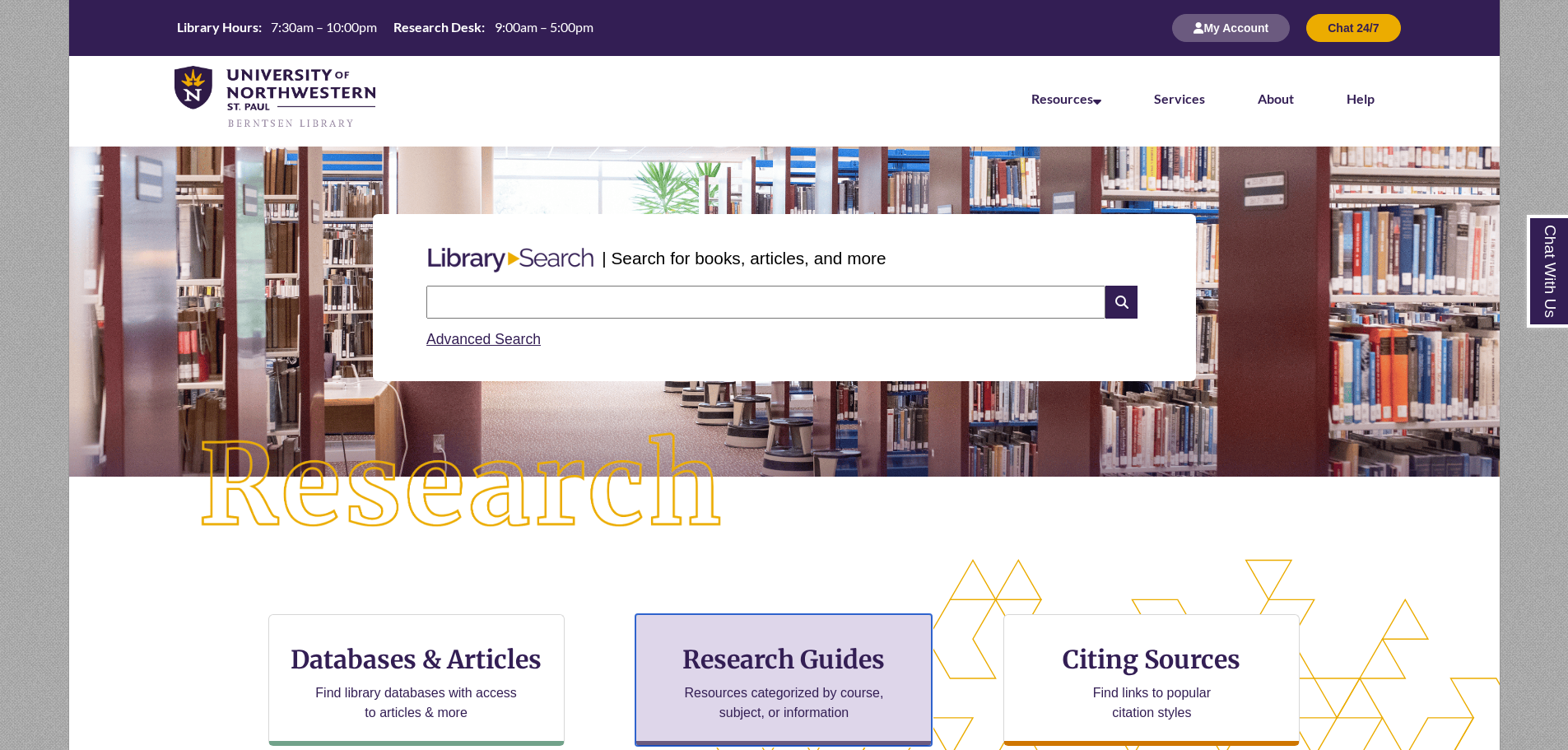
click at [831, 678] on div "Research Guides Resources categorized by course, subject, or information" at bounding box center [784, 679] width 296 height 131
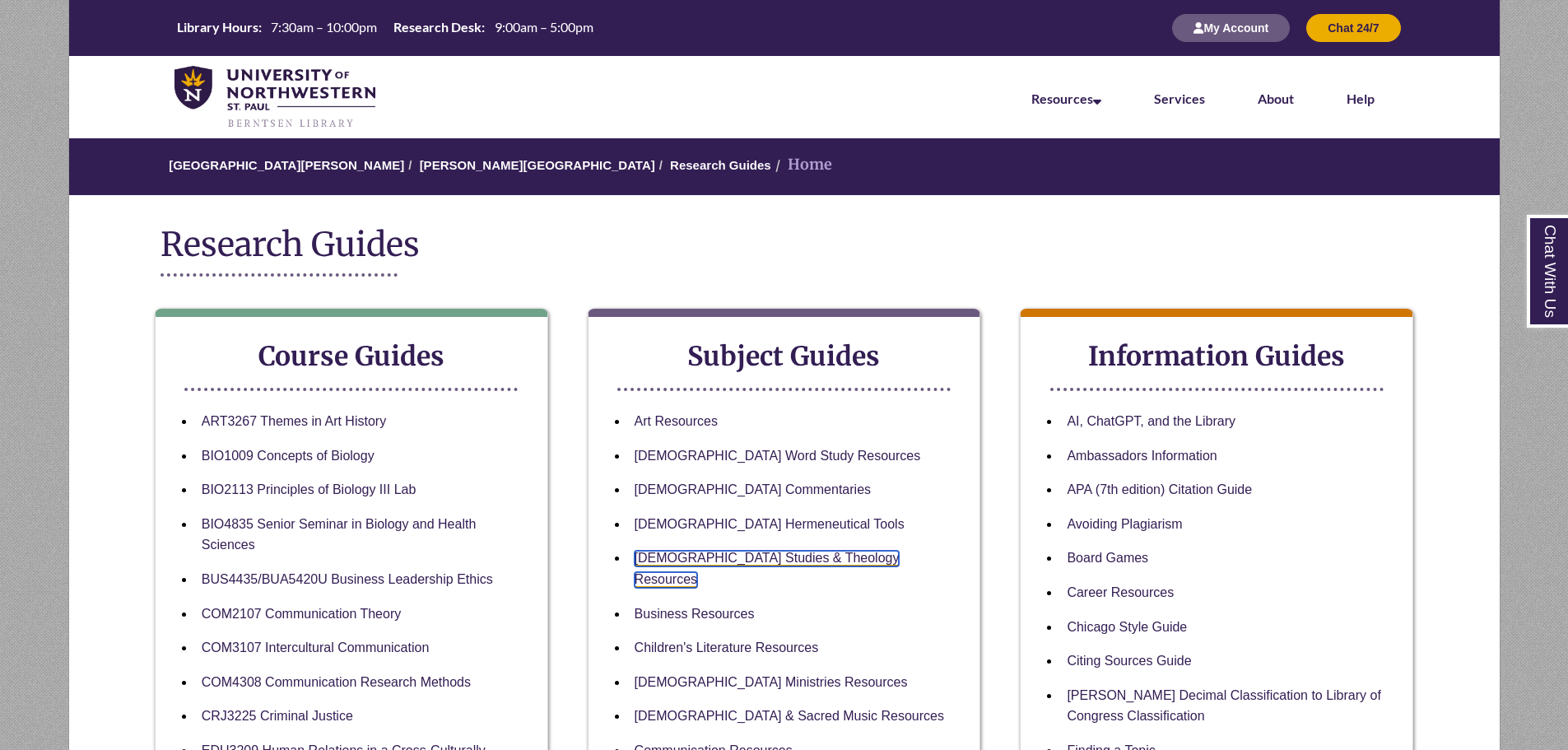
click at [685, 553] on link "[DEMOGRAPHIC_DATA] Studies & Theology Resources" at bounding box center [767, 569] width 265 height 37
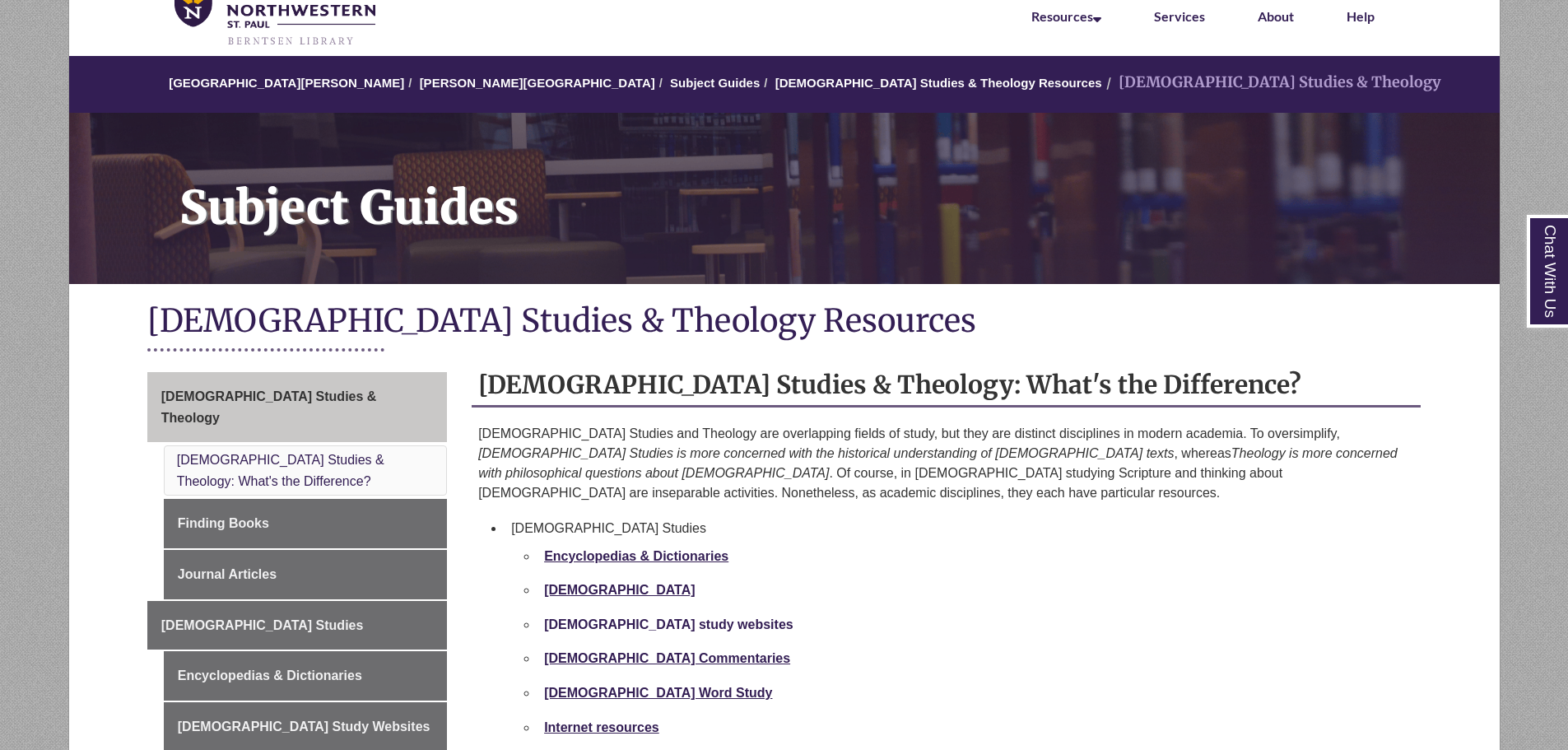
scroll to position [165, 0]
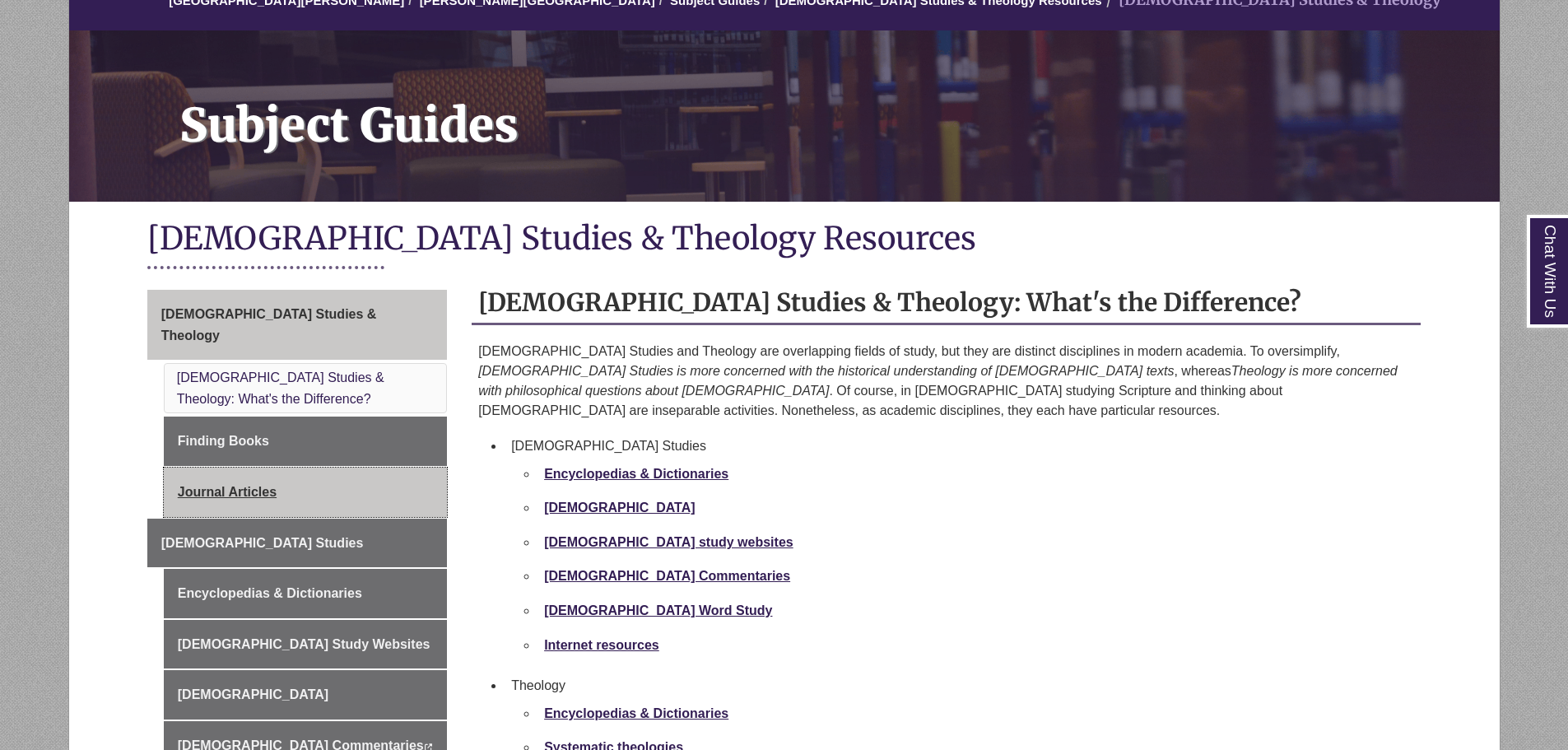
click at [286, 474] on link "Journal Articles" at bounding box center [305, 492] width 283 height 49
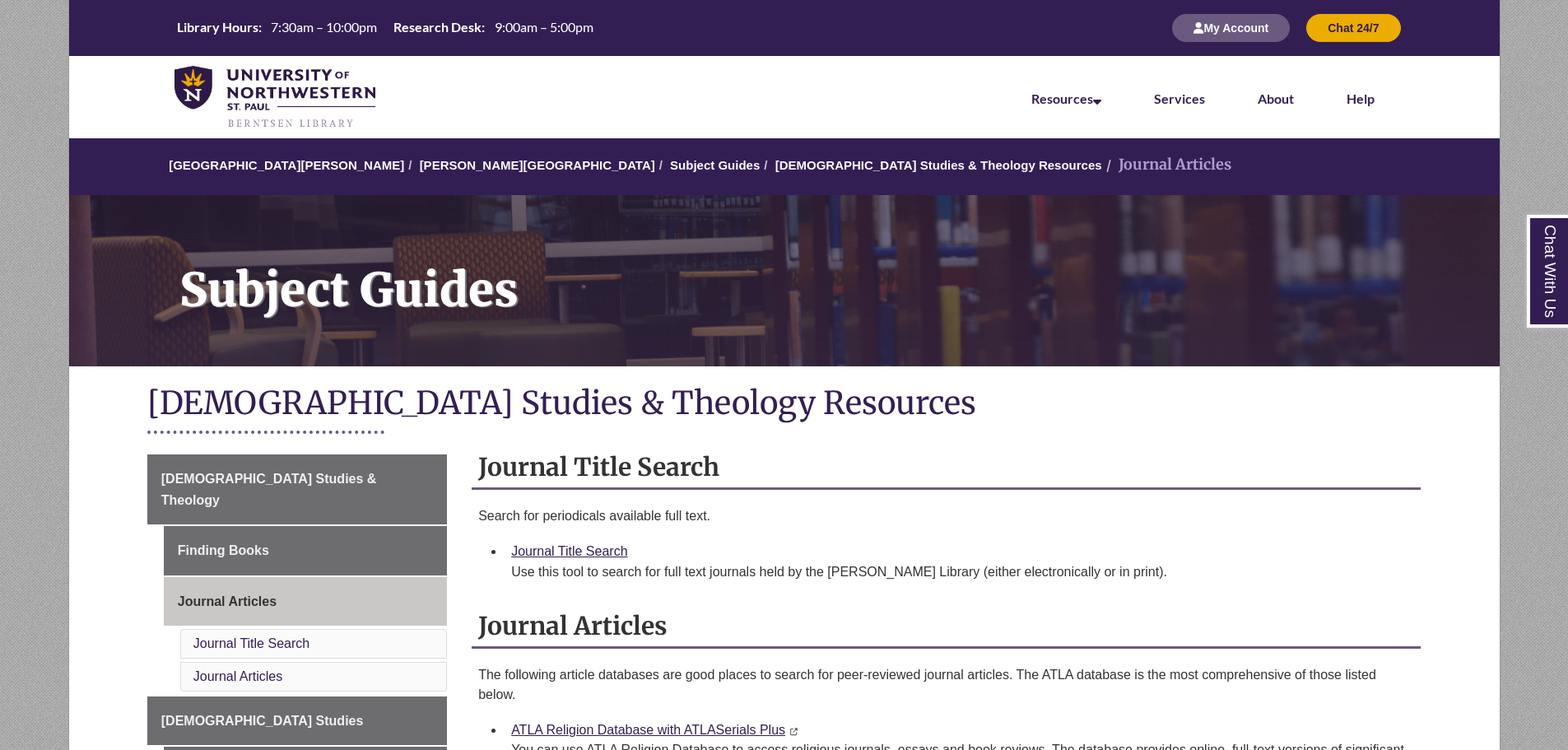
scroll to position [165, 0]
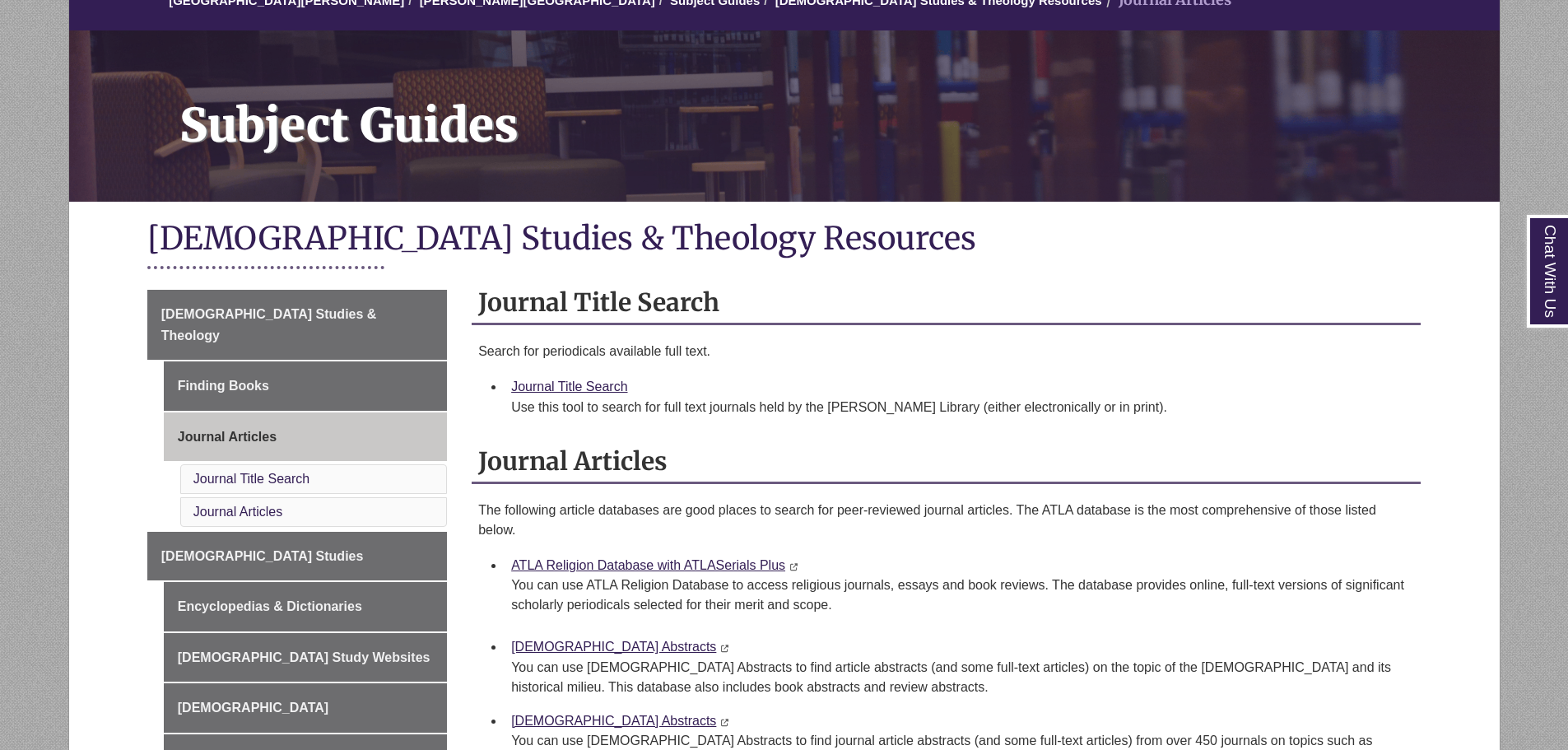
click at [634, 574] on div "ATLA Religion Database with ATLASerials Plus This link opens in a new window Th…" at bounding box center [960, 585] width 897 height 61
click at [635, 560] on link "ATLA Religion Database with ATLASerials Plus" at bounding box center [648, 564] width 274 height 14
